Goal: Check status

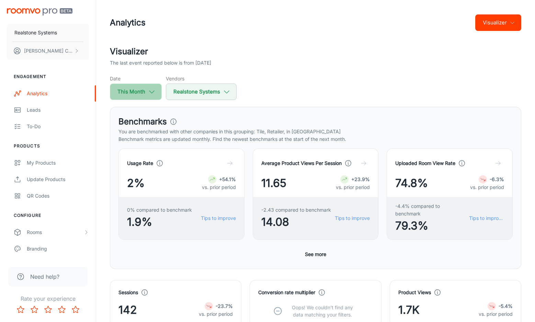
click at [151, 92] on polyline "button" at bounding box center [151, 92] width 5 height 2
select select "7"
select select "2025"
select select "7"
select select "2025"
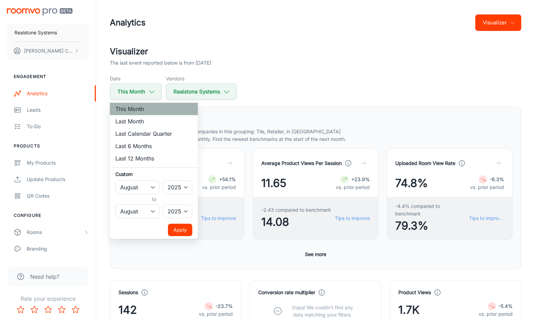
click at [142, 108] on li "This Month" at bounding box center [154, 109] width 88 height 12
click at [179, 224] on button "Apply" at bounding box center [180, 230] width 24 height 12
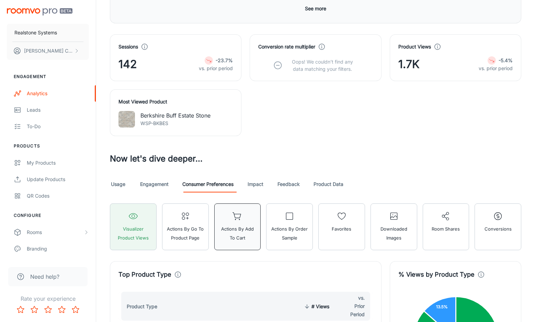
click at [233, 234] on span "Actions by Add to Cart" at bounding box center [238, 233] width 38 height 18
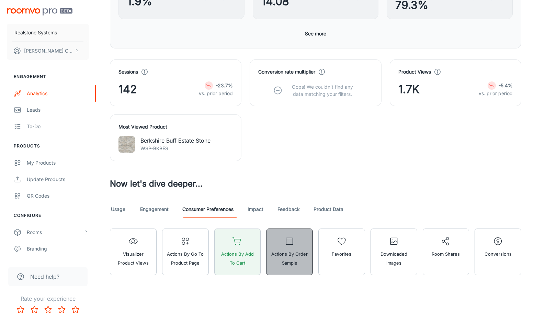
click at [303, 249] on span "Actions by Order Sample" at bounding box center [290, 258] width 38 height 18
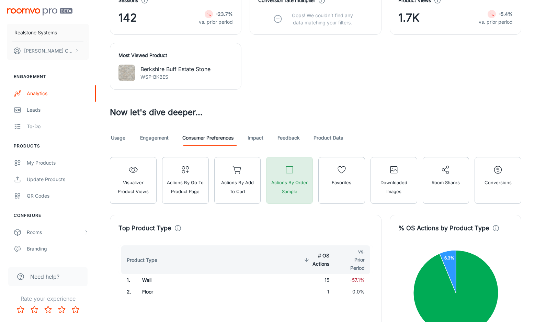
scroll to position [363, 0]
